Goal: Information Seeking & Learning: Check status

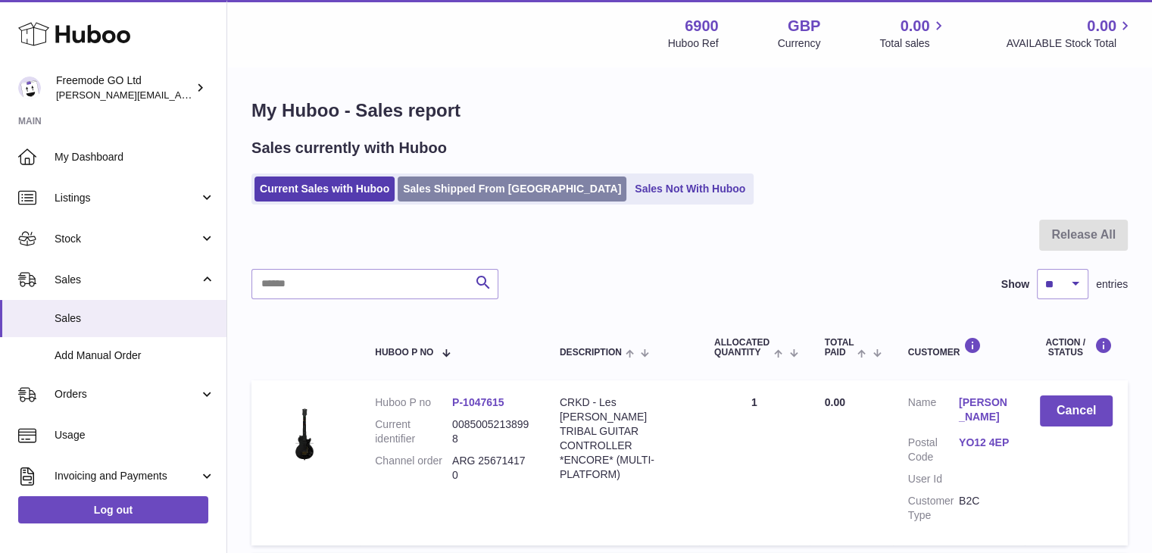
click at [441, 194] on link "Sales Shipped From Huboo" at bounding box center [512, 189] width 229 height 25
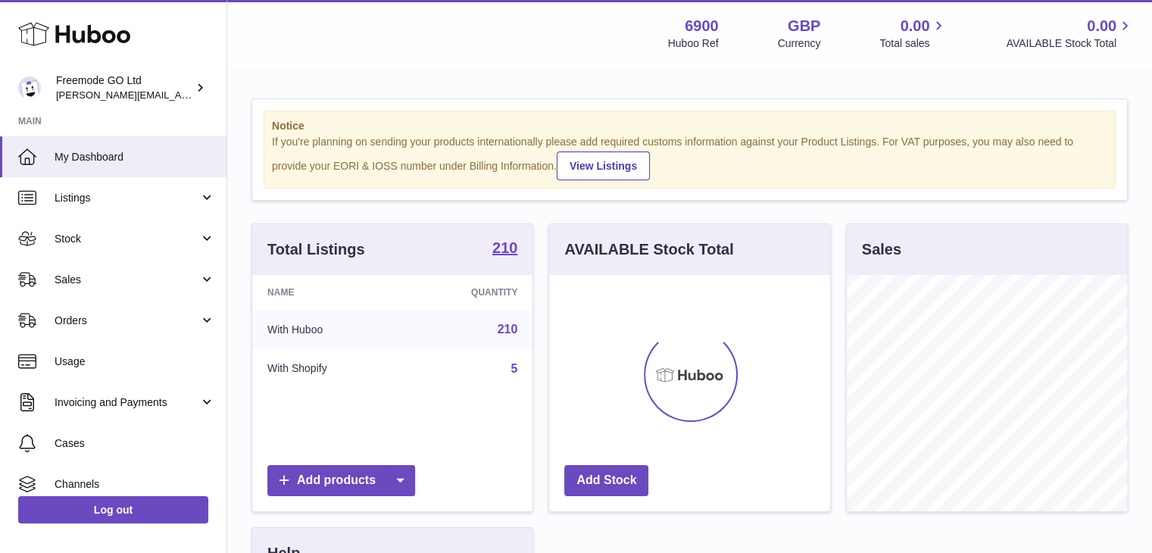
scroll to position [236, 281]
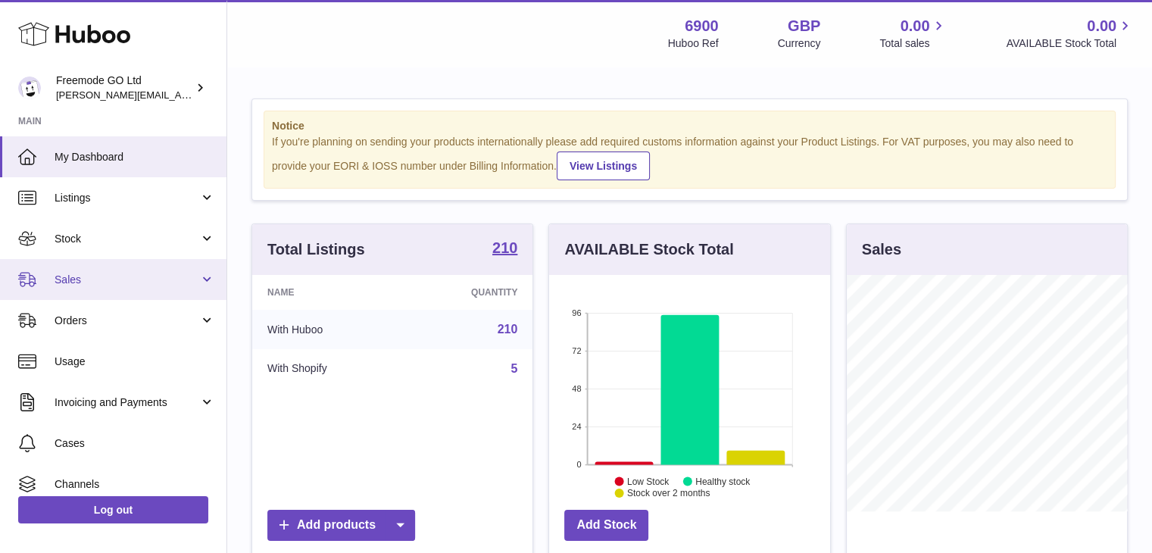
click at [92, 286] on span "Sales" at bounding box center [127, 280] width 145 height 14
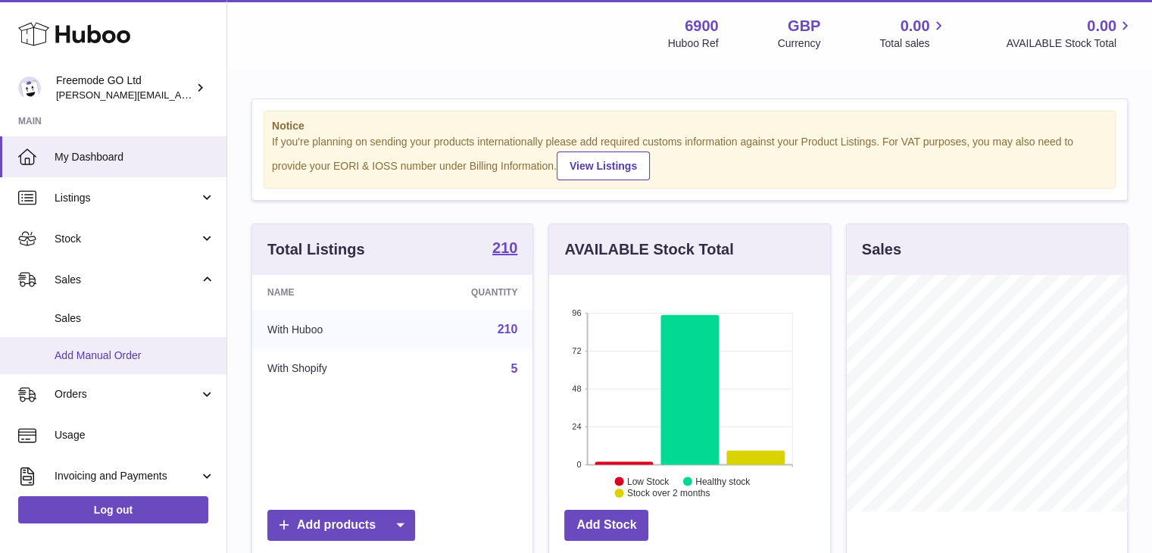
click at [97, 341] on link "Add Manual Order" at bounding box center [113, 355] width 226 height 37
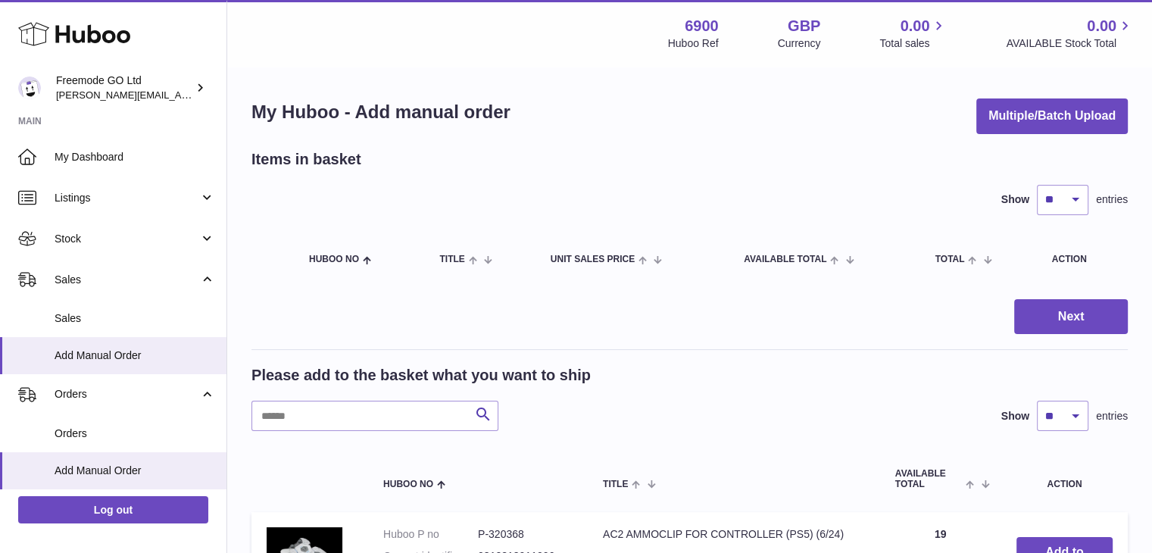
click at [801, 132] on div "My Huboo - Add manual order Multiple/Batch Upload" at bounding box center [689, 116] width 876 height 36
click at [134, 308] on link "Sales" at bounding box center [113, 318] width 226 height 37
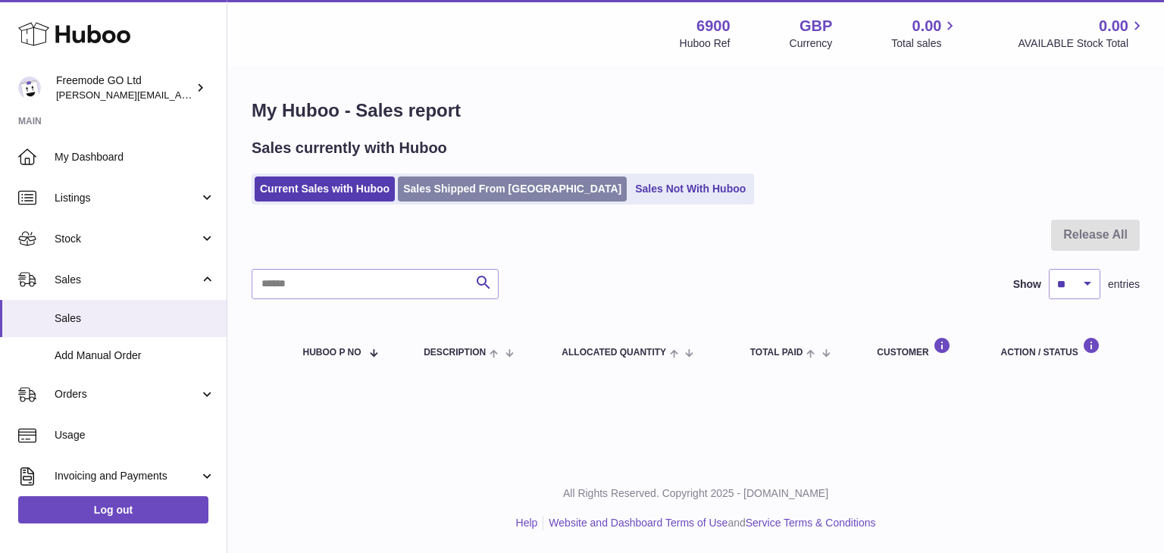
click at [467, 192] on link "Sales Shipped From Huboo" at bounding box center [512, 189] width 229 height 25
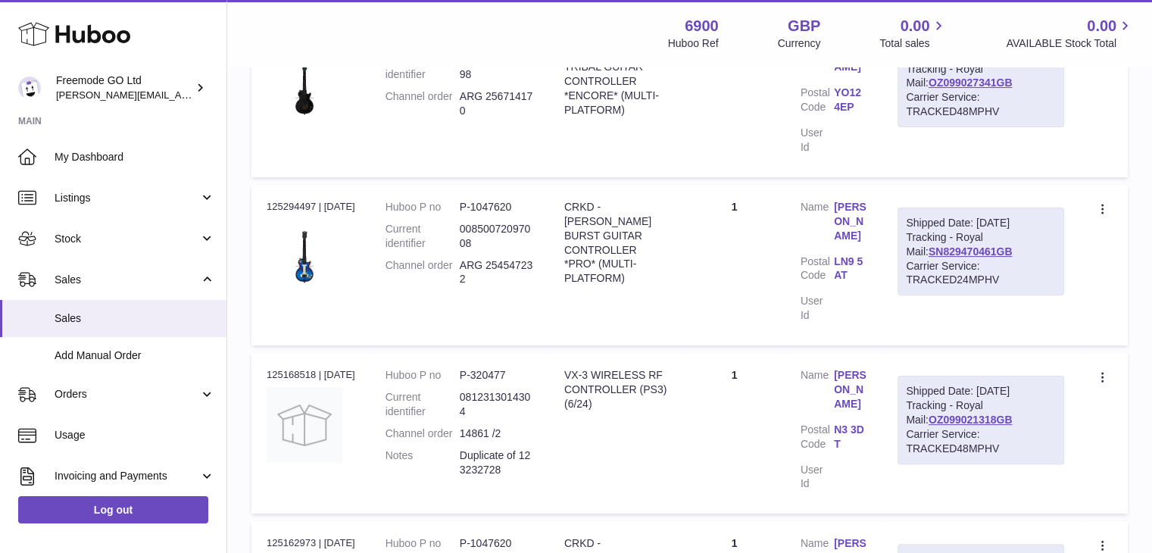
scroll to position [355, 0]
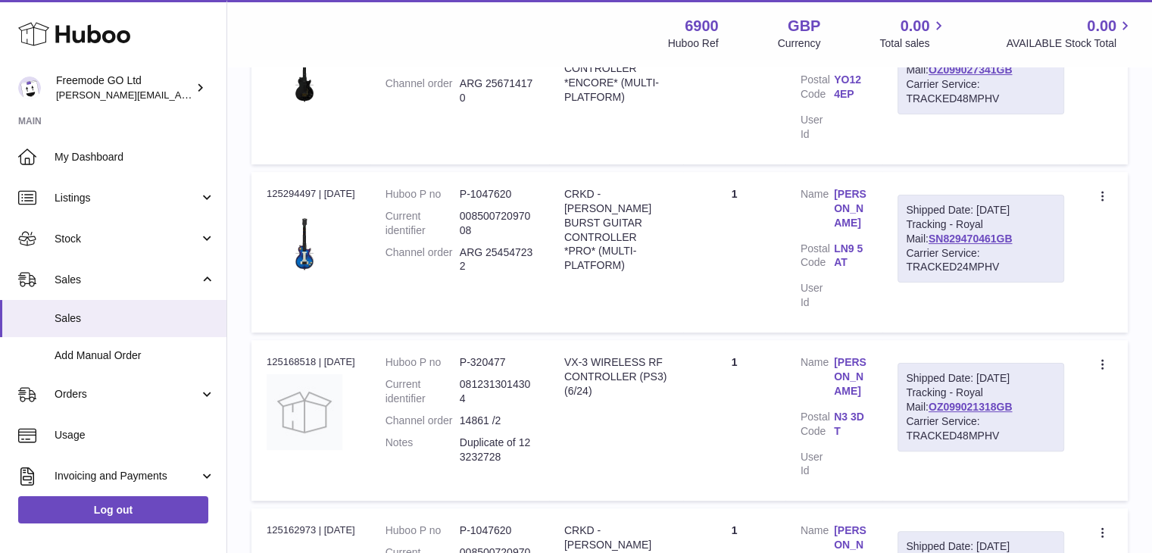
drag, startPoint x: 1026, startPoint y: 266, endPoint x: 928, endPoint y: 264, distance: 98.5
click at [928, 264] on div "Shipped Date: [DATE] Tracking - Royal Mail: SN829470461GB Carrier Service: TRAC…" at bounding box center [981, 239] width 167 height 88
copy link "SN829470461GB"
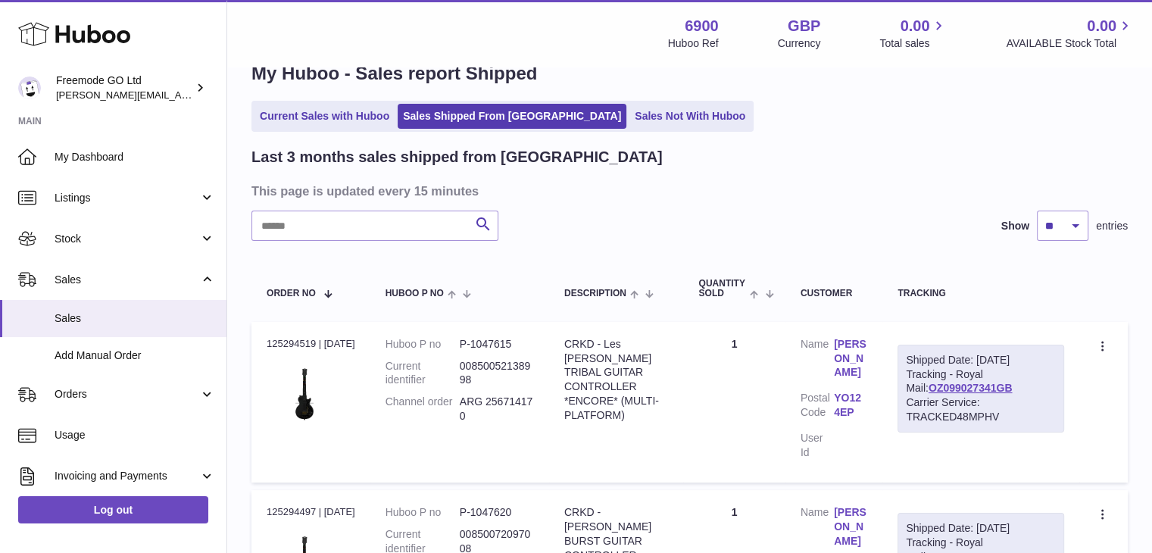
scroll to position [0, 0]
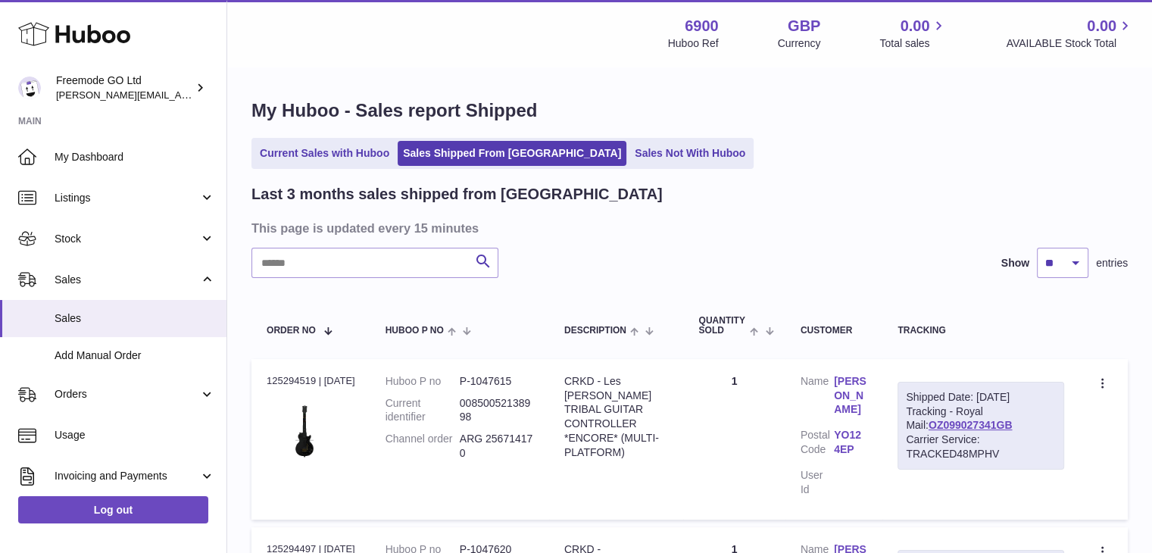
drag, startPoint x: 1021, startPoint y: 439, endPoint x: 927, endPoint y: 435, distance: 94.0
click at [927, 435] on div "Shipped Date: [DATE] Tracking - Royal Mail: OZ099027341GB Carrier Service: TRAC…" at bounding box center [981, 426] width 167 height 88
copy link "OZ099027341GB"
